Goal: Obtain resource: Download file/media

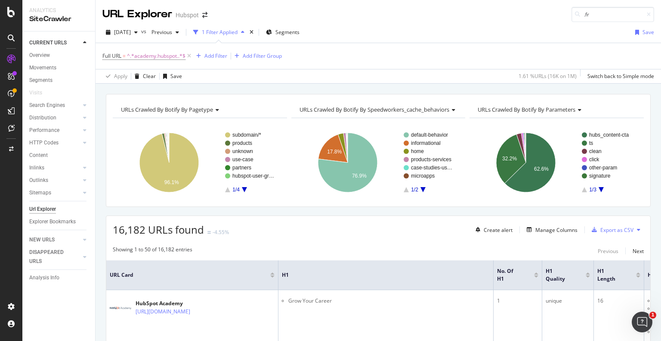
scroll to position [1, 0]
click at [559, 229] on div "Manage Columns" at bounding box center [557, 229] width 42 height 7
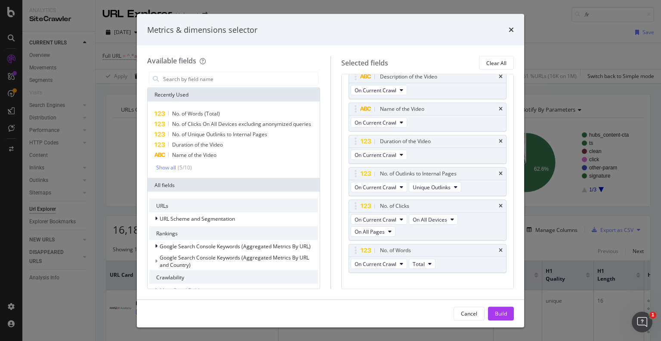
scroll to position [569, 0]
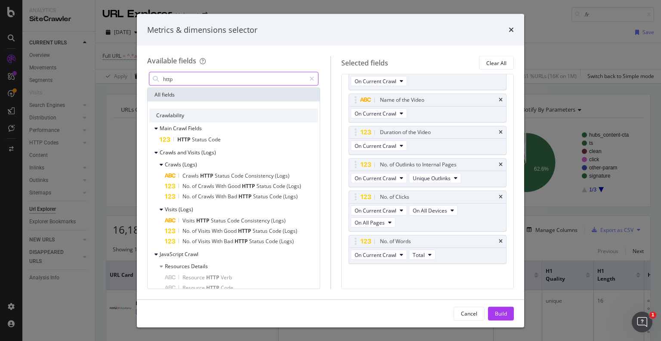
click at [219, 79] on input "http" at bounding box center [233, 78] width 143 height 13
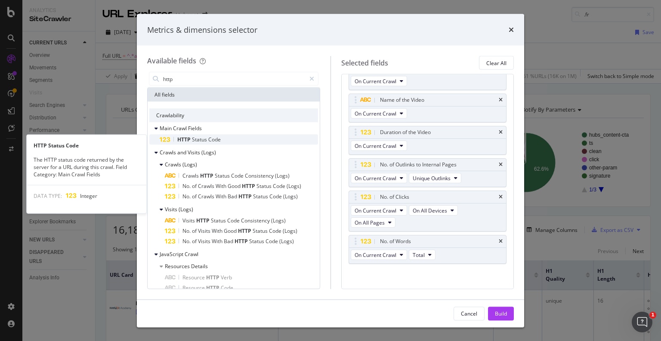
type input "http"
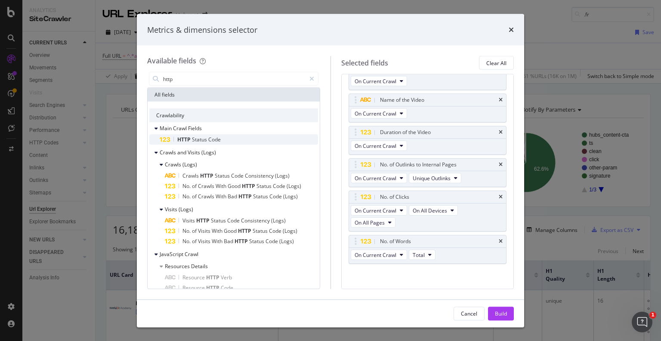
click at [207, 143] on div "HTTP Status Code" at bounding box center [239, 139] width 158 height 10
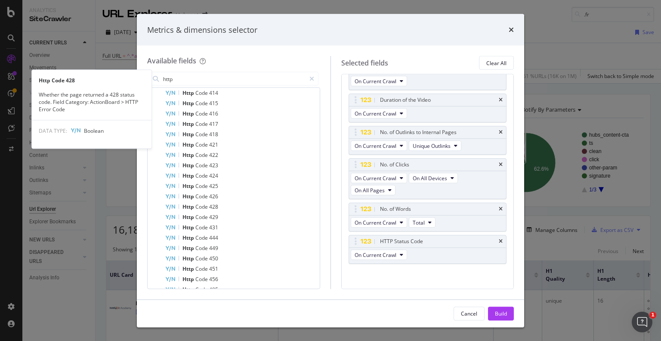
scroll to position [777, 0]
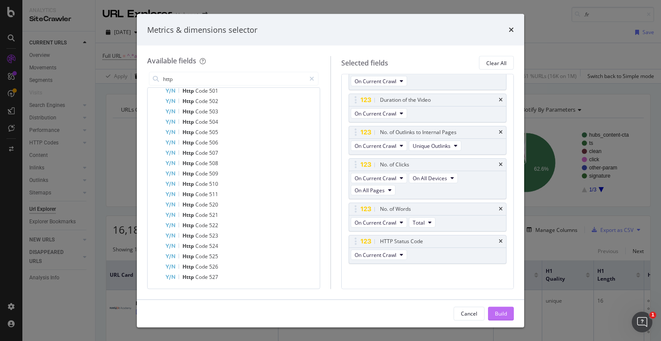
click at [500, 315] on div "Build" at bounding box center [501, 312] width 12 height 7
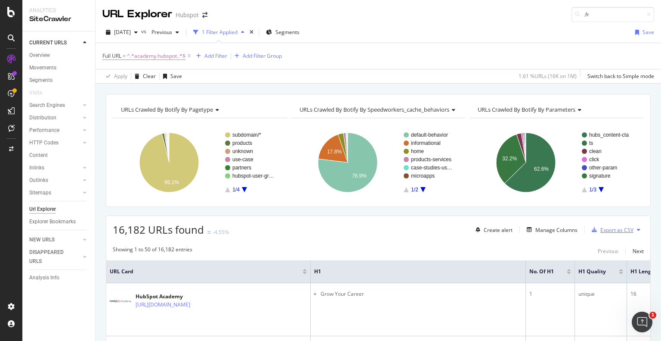
click at [611, 229] on div "Export as CSV" at bounding box center [617, 229] width 33 height 7
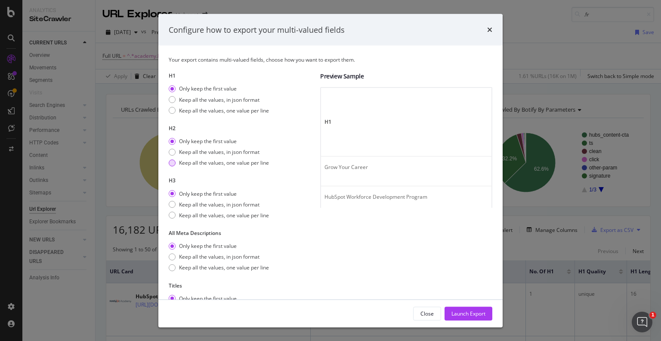
click at [176, 160] on div "Keep all the values, one value per line" at bounding box center [219, 162] width 100 height 7
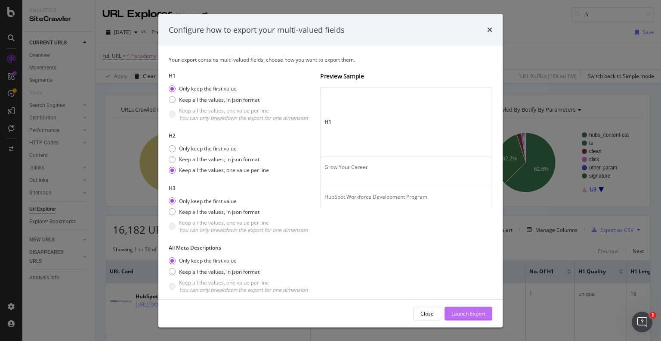
click at [457, 313] on div "Launch Export" at bounding box center [469, 312] width 34 height 7
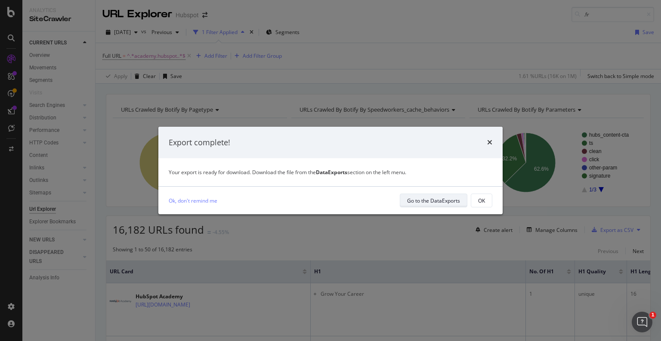
click at [448, 202] on div "Go to the DataExports" at bounding box center [433, 200] width 53 height 7
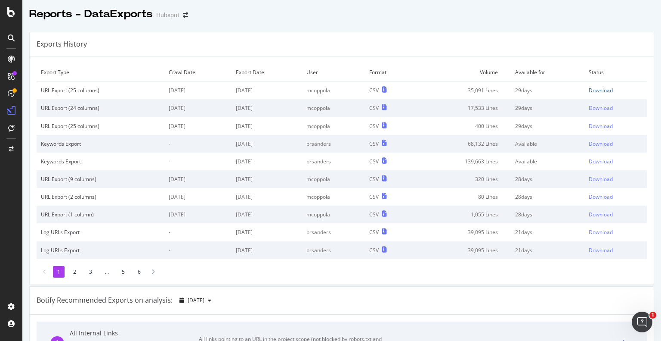
click at [589, 89] on div "Download" at bounding box center [601, 90] width 24 height 7
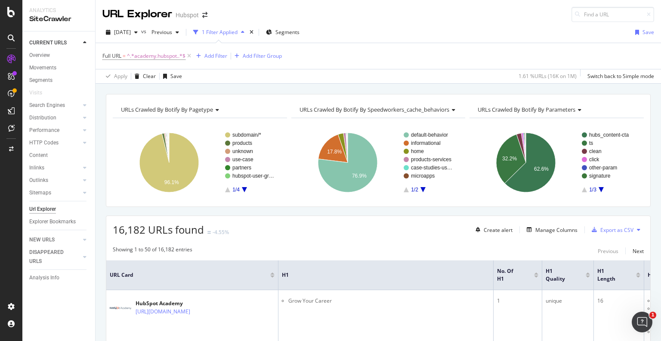
click at [43, 210] on div "Url Explorer" at bounding box center [42, 208] width 27 height 9
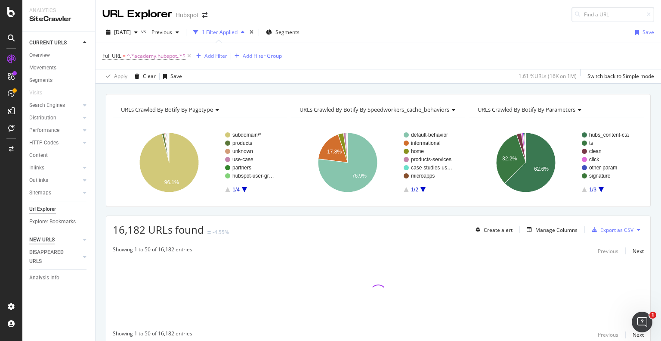
click at [45, 237] on div "NEW URLS" at bounding box center [41, 239] width 25 height 9
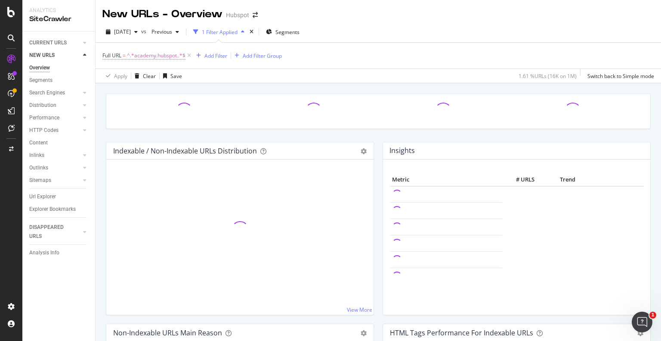
click at [165, 56] on span "^.*academy.hubspot..*$" at bounding box center [156, 56] width 59 height 12
click at [161, 89] on input "academy.hubspot." at bounding box center [150, 91] width 81 height 14
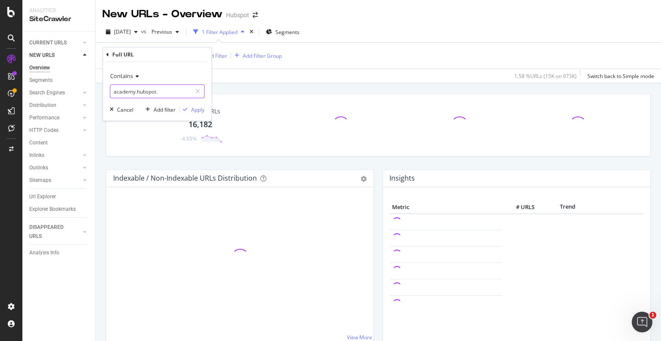
click at [161, 89] on input "academy.hubspot." at bounding box center [150, 91] width 81 height 14
click at [164, 93] on input "academy.hubspot." at bounding box center [150, 91] width 81 height 14
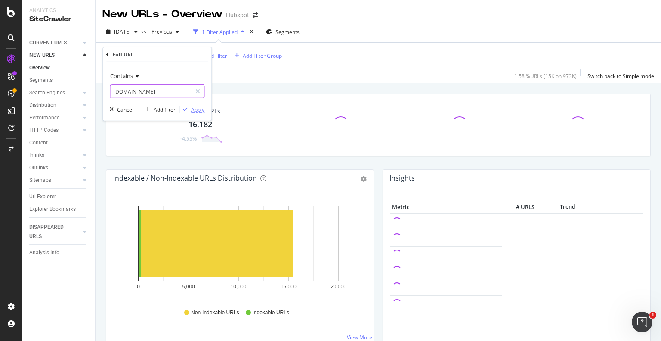
type input "[DOMAIN_NAME]"
click at [196, 108] on div "Apply" at bounding box center [197, 108] width 13 height 7
